Goal: Task Accomplishment & Management: Use online tool/utility

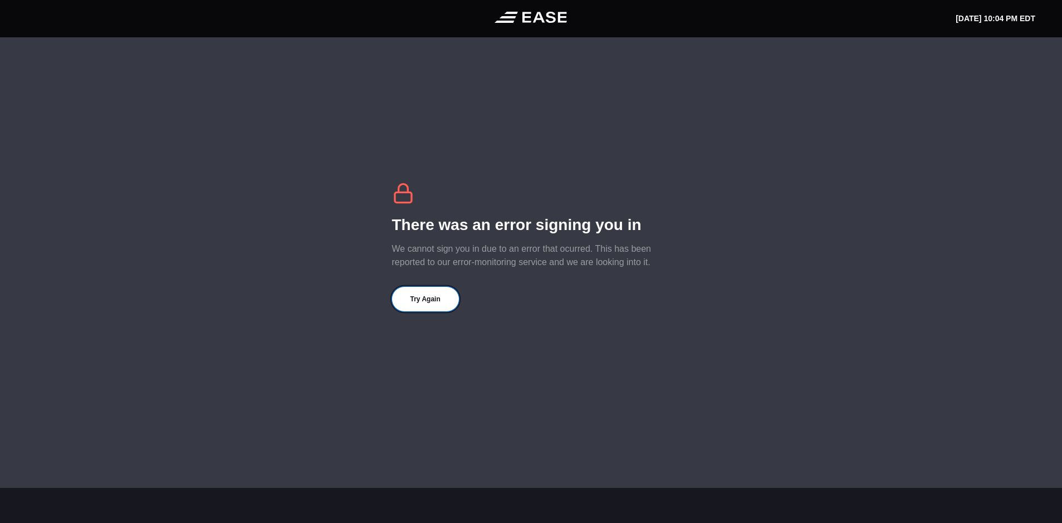
click at [426, 303] on button "Try Again" at bounding box center [425, 299] width 67 height 25
